Goal: Task Accomplishment & Management: Use online tool/utility

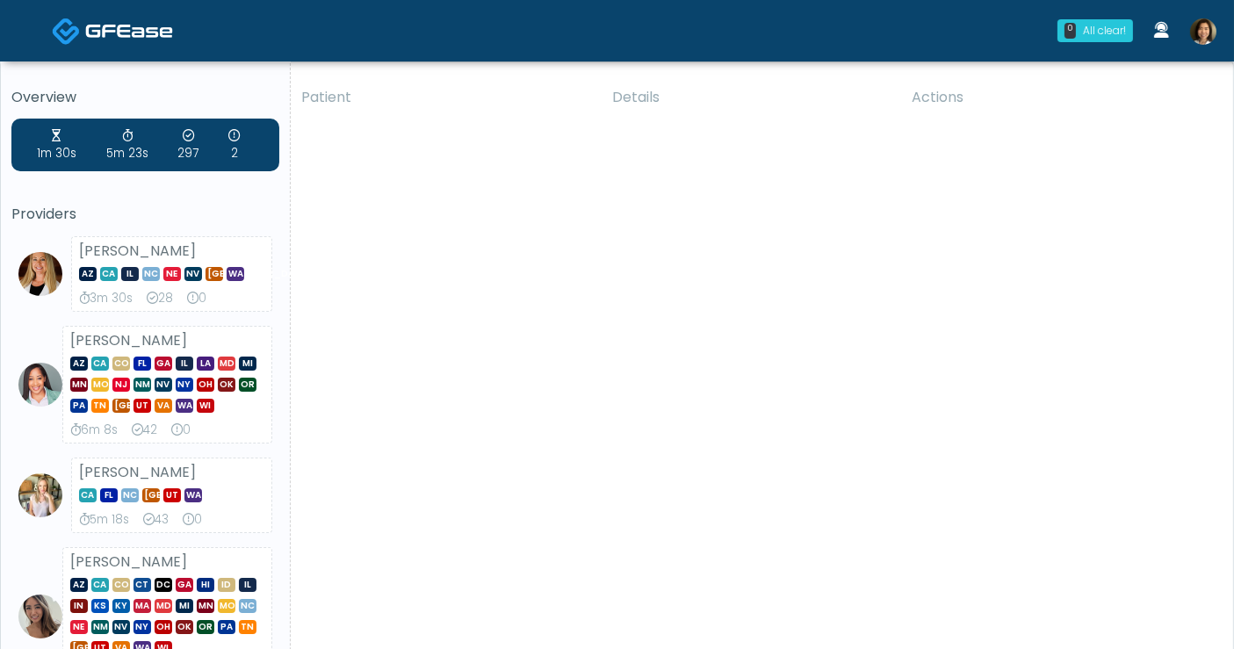
click at [1201, 31] on img at bounding box center [1203, 31] width 26 height 26
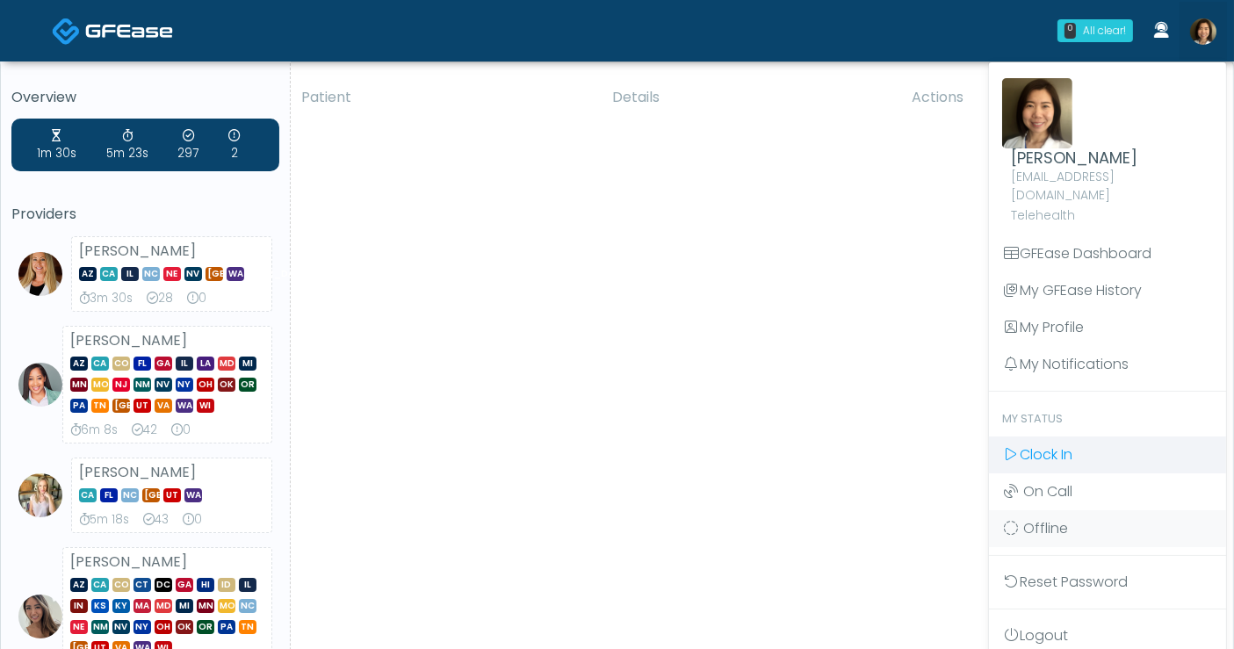
click at [1076, 436] on link "Clock In" at bounding box center [1107, 454] width 237 height 37
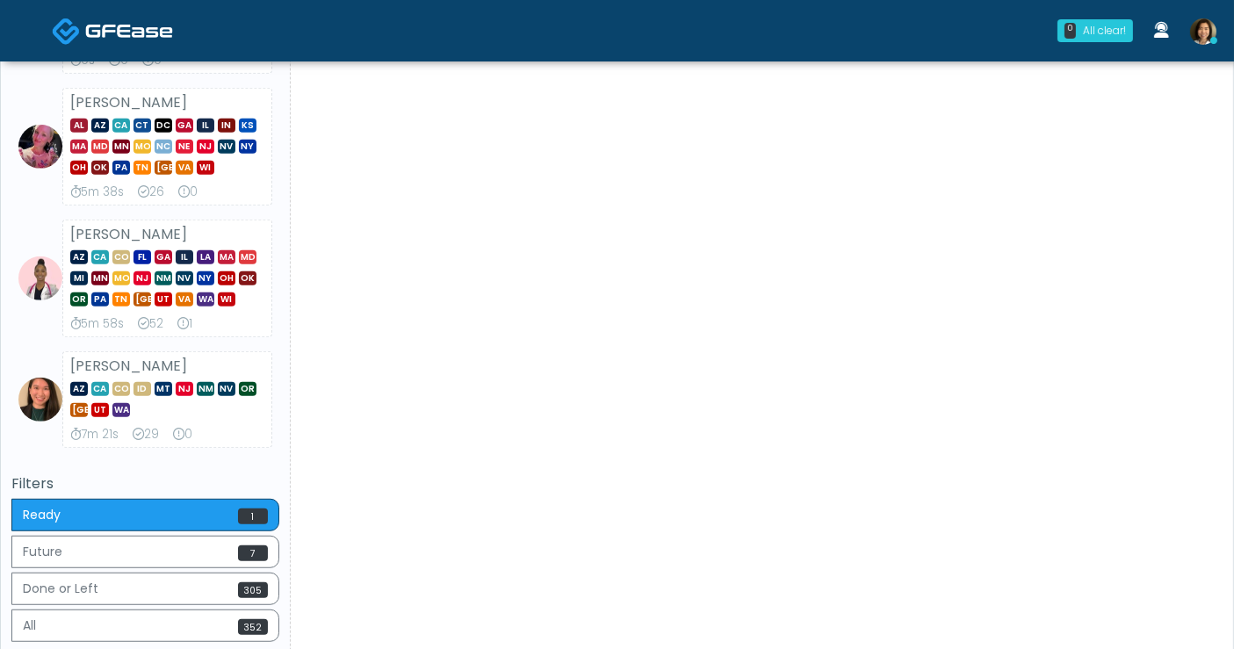
scroll to position [1171, 0]
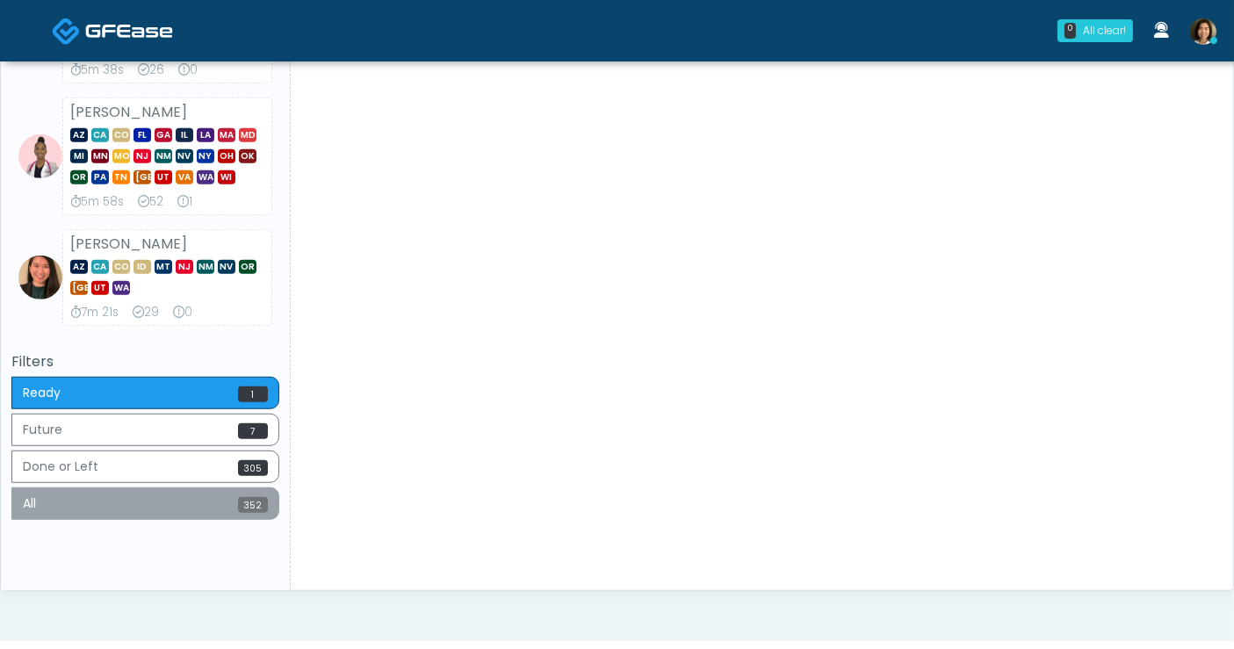
click at [136, 501] on button "All 352" at bounding box center [145, 503] width 268 height 32
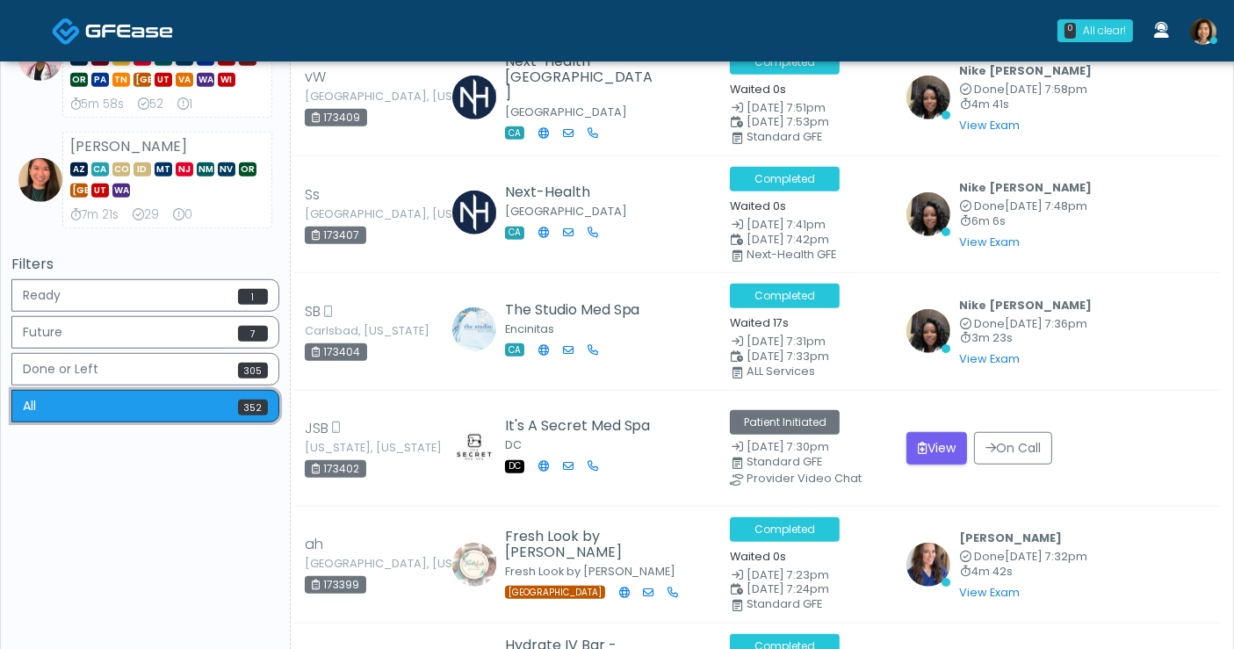
scroll to position [1073, 0]
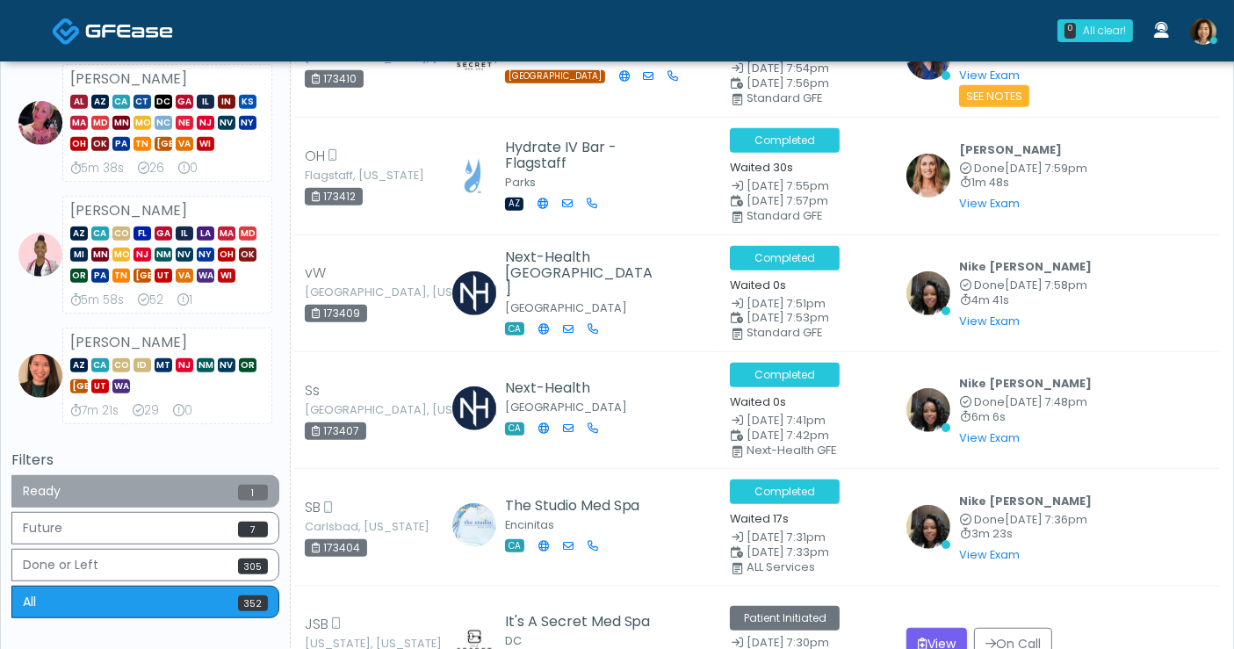
click at [140, 476] on button "Ready 1" at bounding box center [145, 491] width 268 height 32
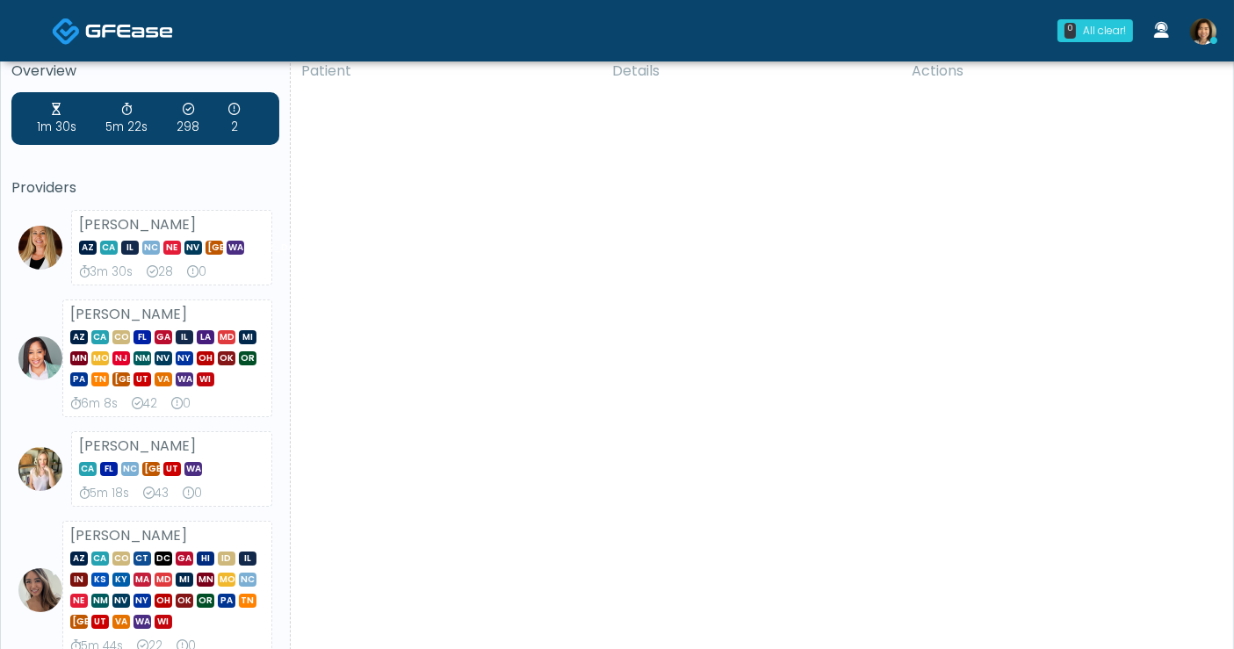
scroll to position [0, 0]
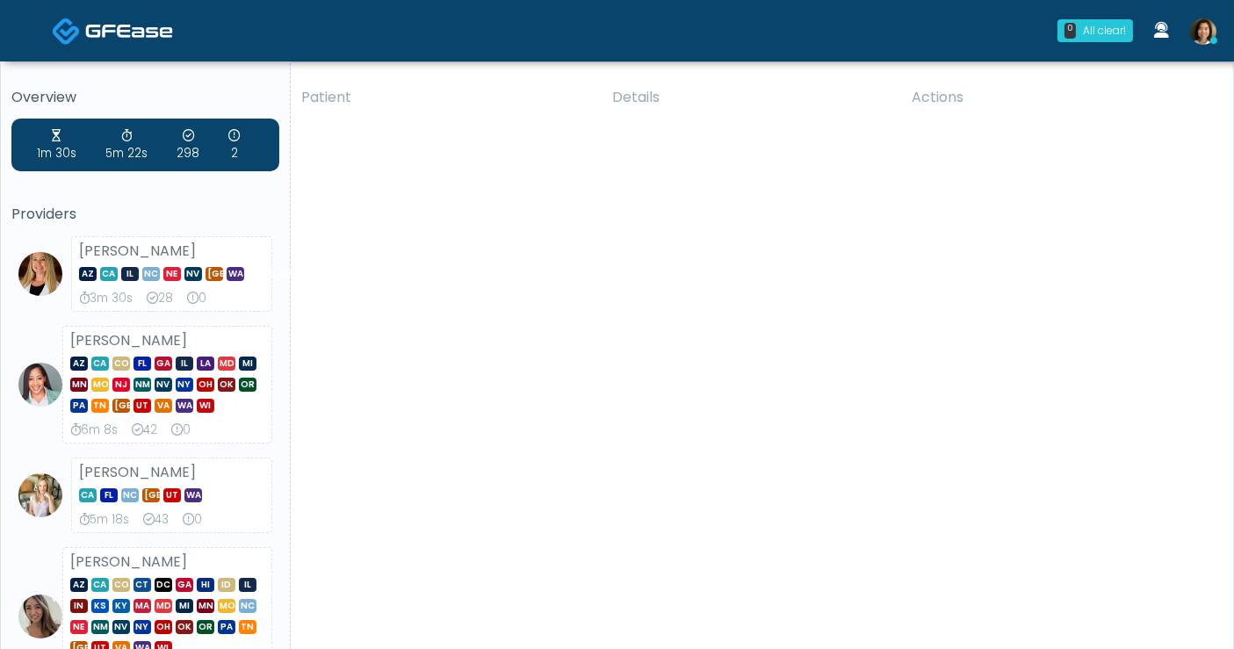
click at [1204, 27] on img at bounding box center [1203, 31] width 26 height 26
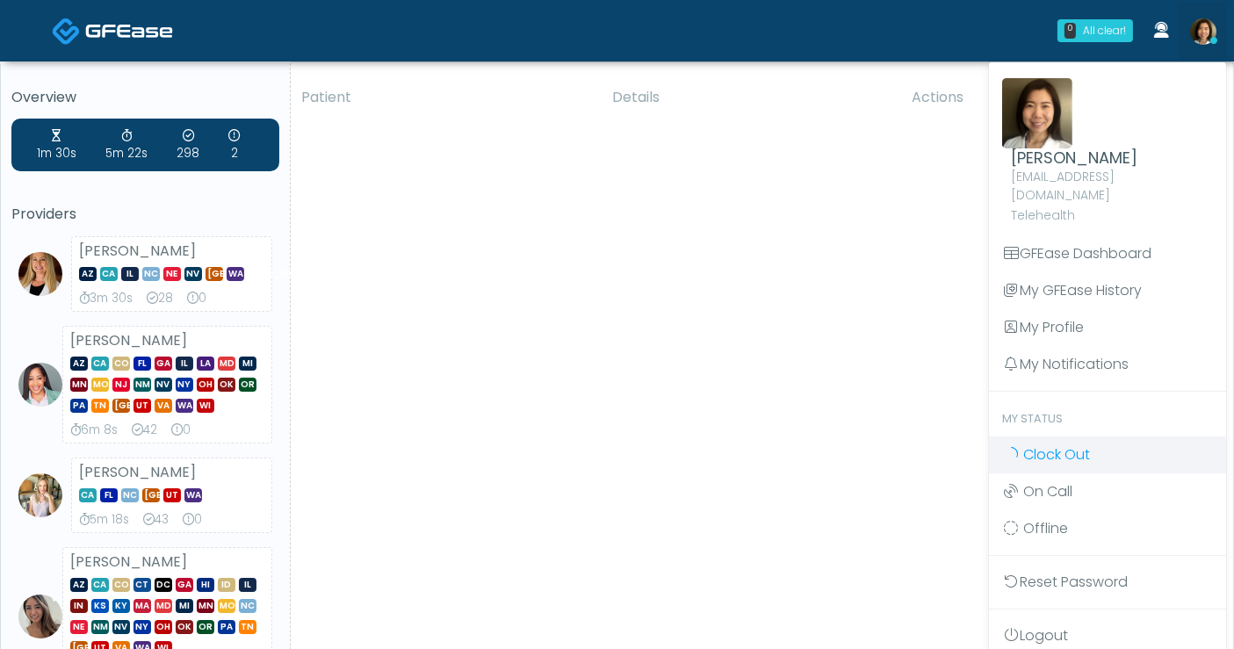
click at [1041, 444] on span "Clock Out" at bounding box center [1056, 454] width 67 height 20
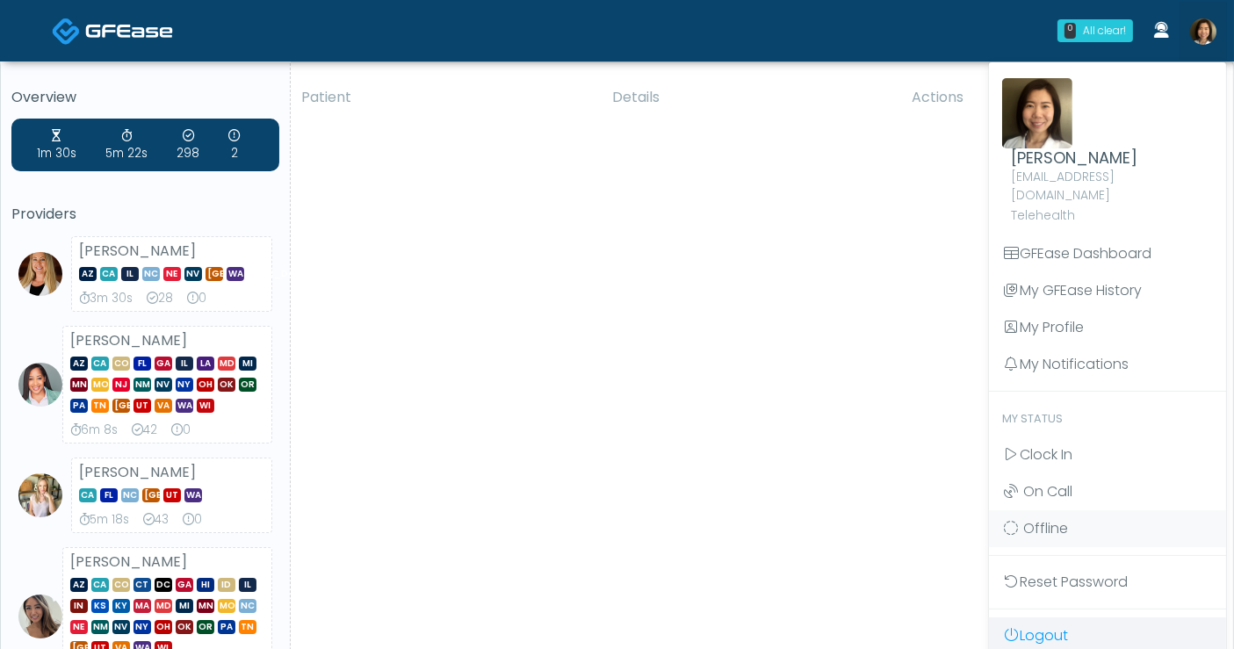
click at [1038, 621] on link "Logout" at bounding box center [1107, 635] width 237 height 37
